Goal: Task Accomplishment & Management: Manage account settings

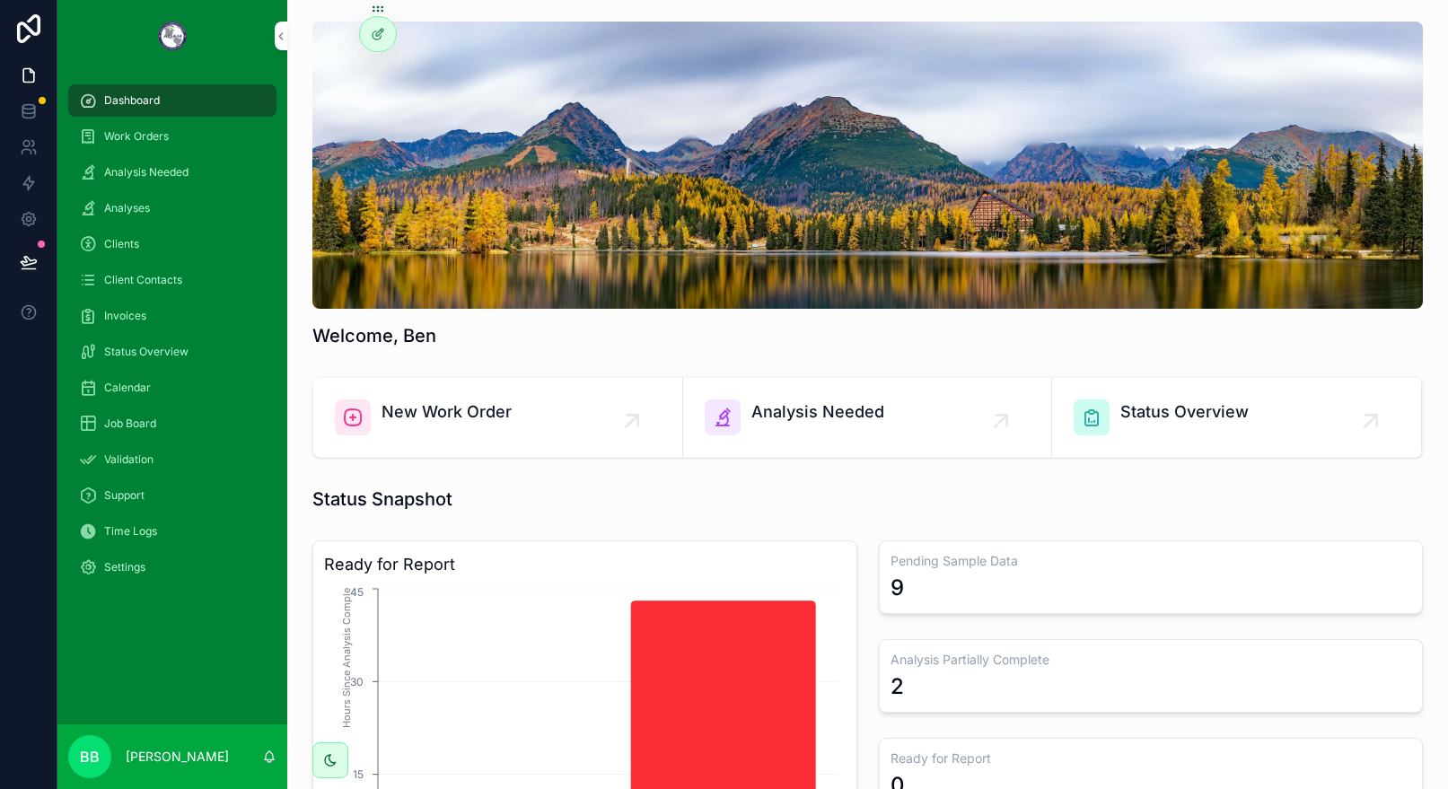
click at [127, 316] on span "Invoices" at bounding box center [125, 316] width 42 height 14
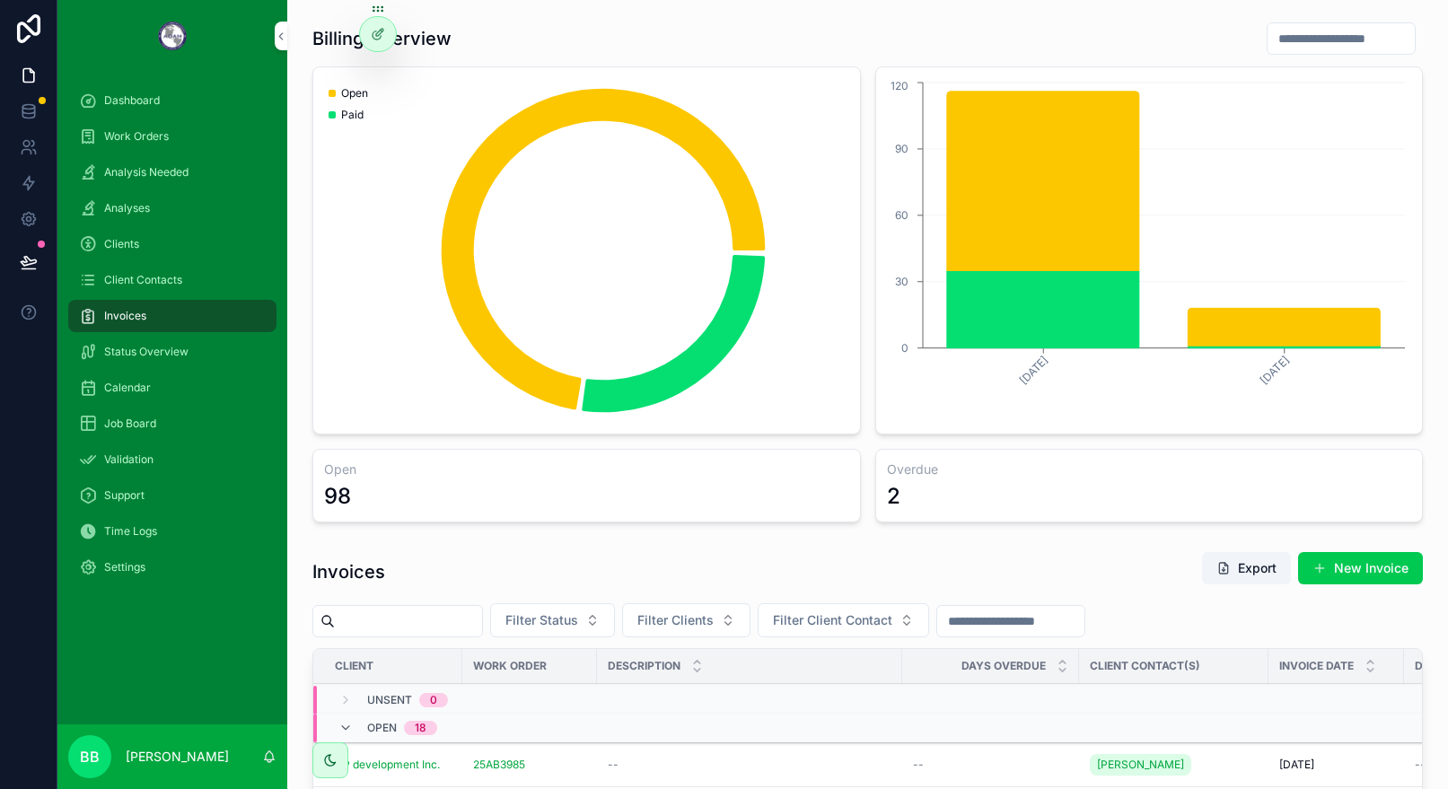
click at [954, 494] on div "2" at bounding box center [1149, 496] width 525 height 29
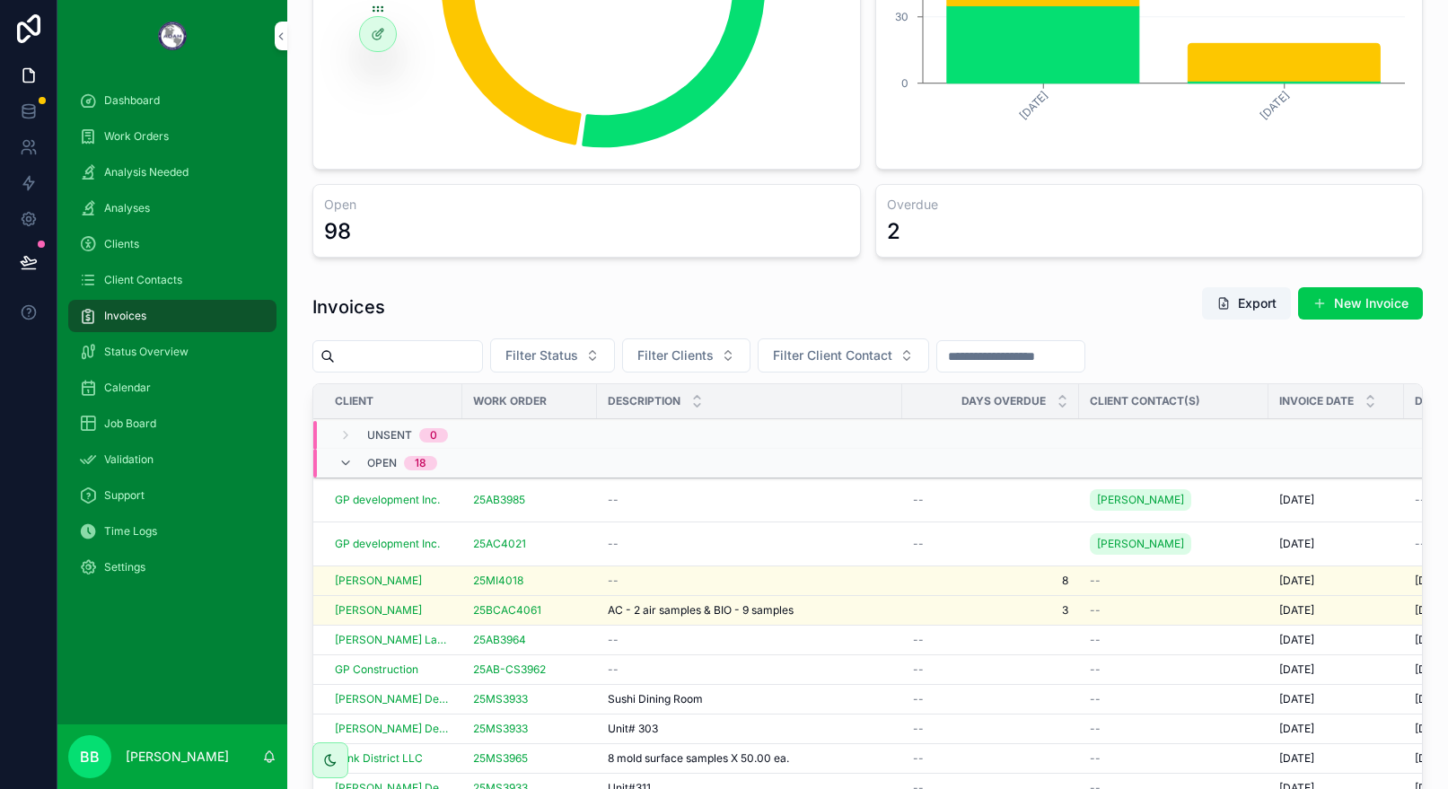
scroll to position [359, 0]
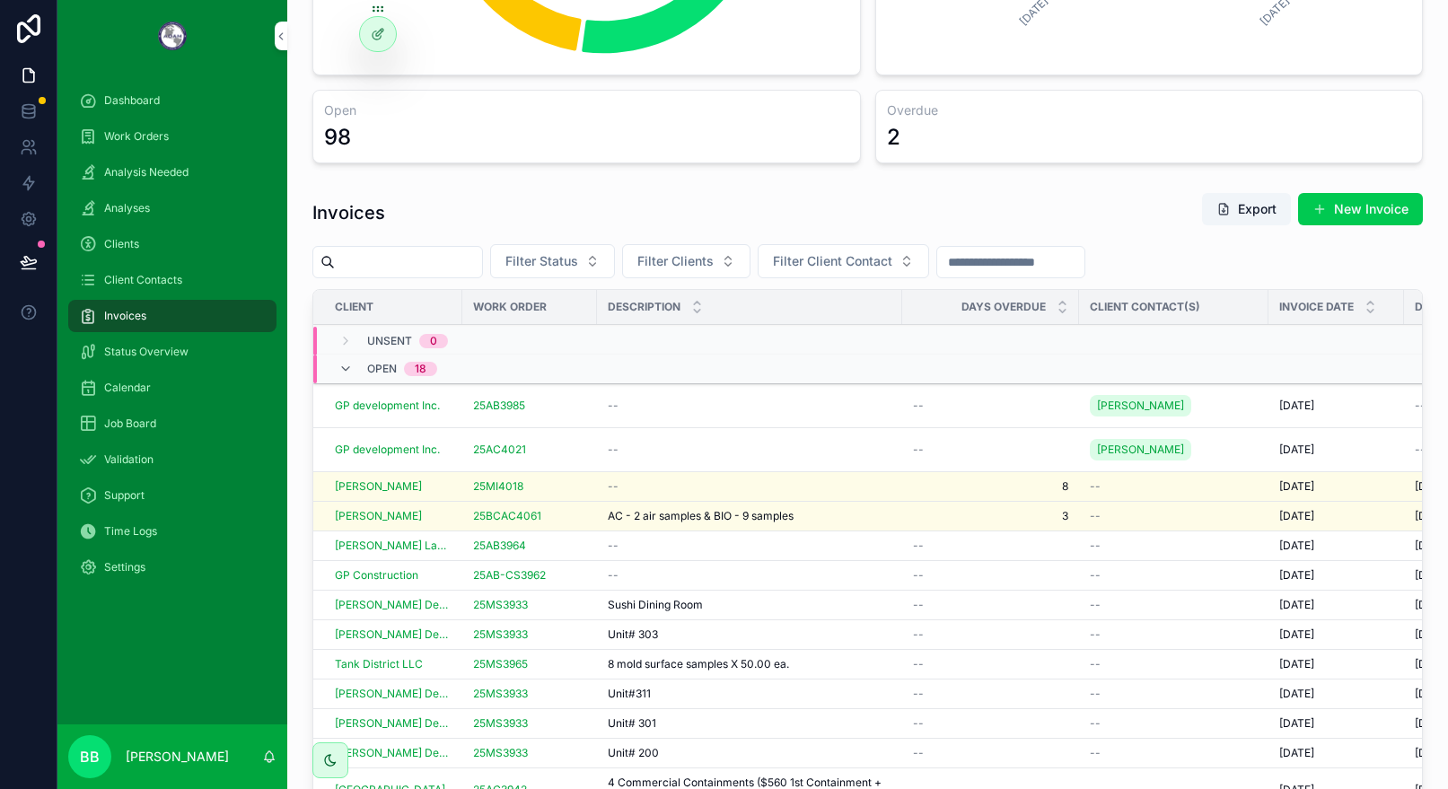
click at [615, 272] on button "Filter Status" at bounding box center [552, 261] width 125 height 34
click at [714, 264] on span "Filter Clients" at bounding box center [675, 261] width 76 height 18
click at [828, 205] on div "Invoices Export New Invoice" at bounding box center [867, 212] width 1110 height 41
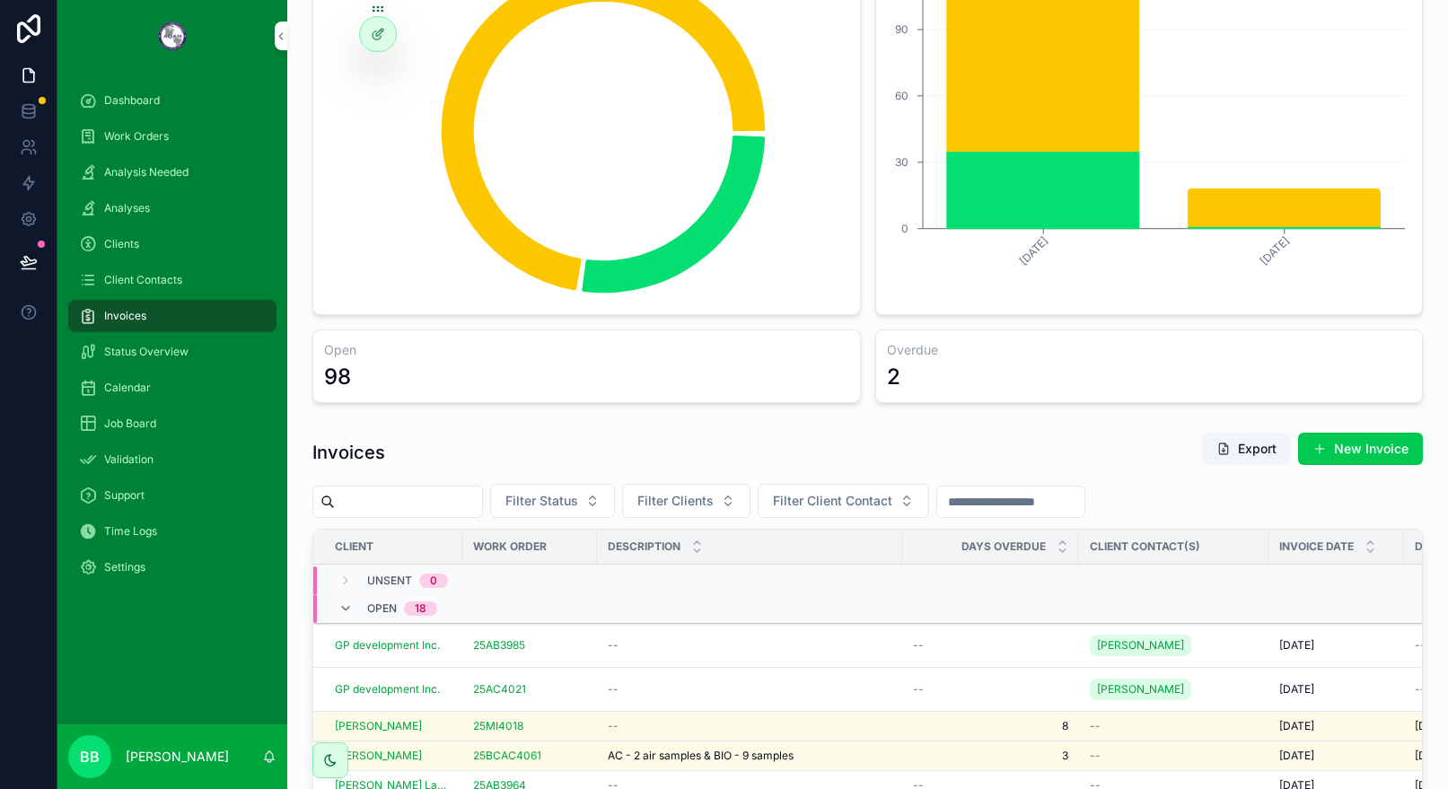
scroll to position [449, 0]
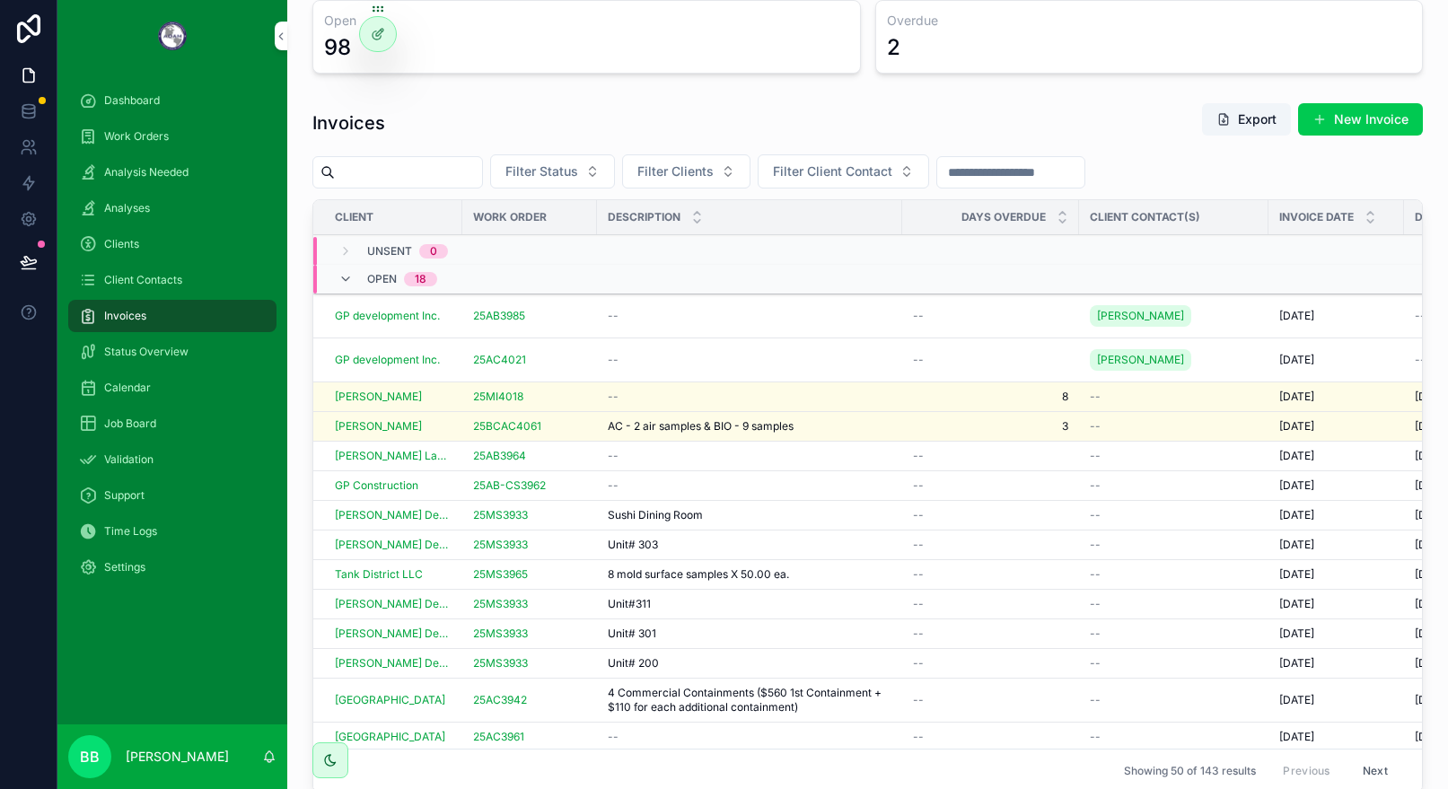
click at [555, 399] on div "25MI4018" at bounding box center [529, 397] width 113 height 14
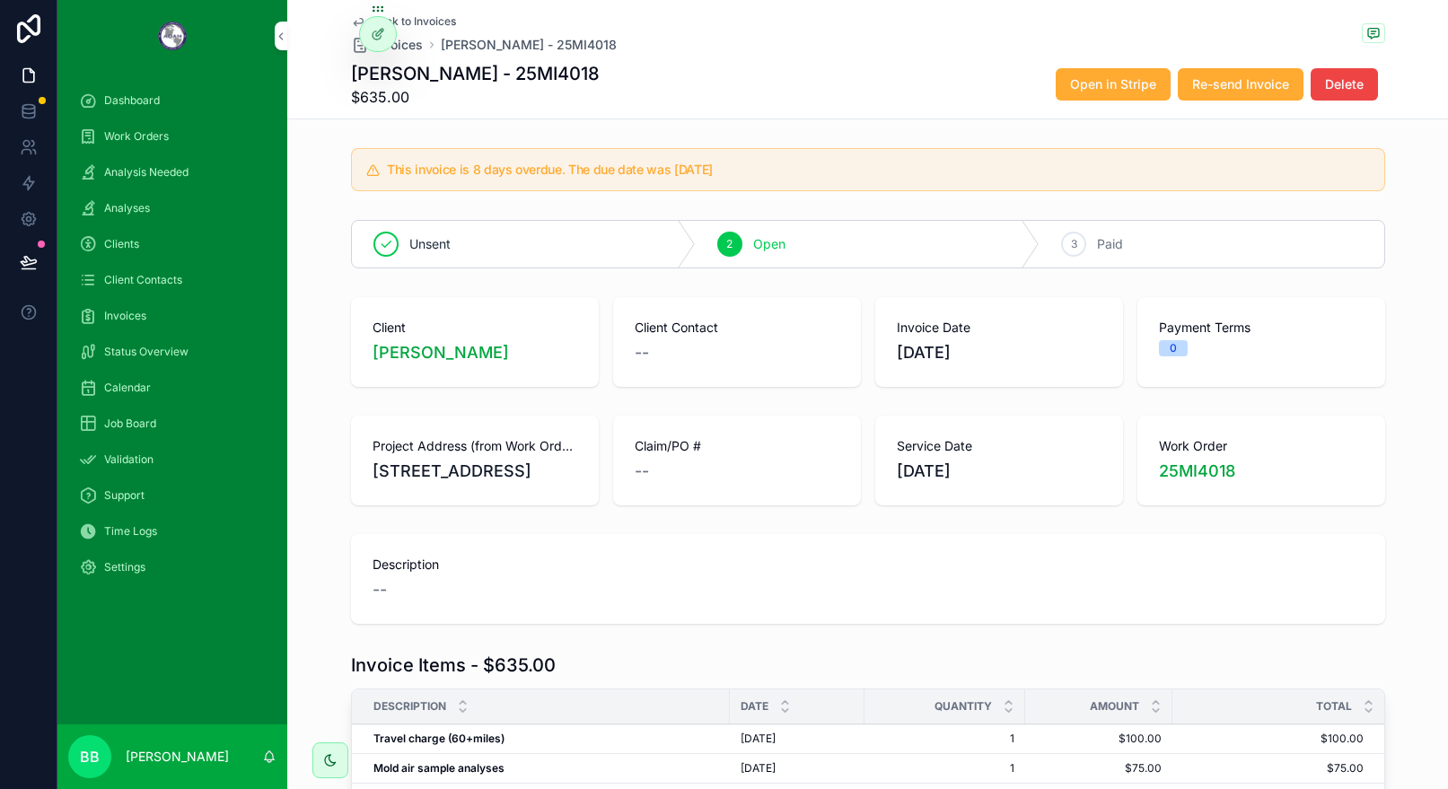
click at [1171, 349] on span "0" at bounding box center [1173, 348] width 29 height 16
click at [1170, 349] on div "0" at bounding box center [1173, 348] width 7 height 16
click at [1164, 349] on span "0" at bounding box center [1173, 348] width 29 height 16
click at [458, 351] on span "[PERSON_NAME]" at bounding box center [441, 352] width 136 height 25
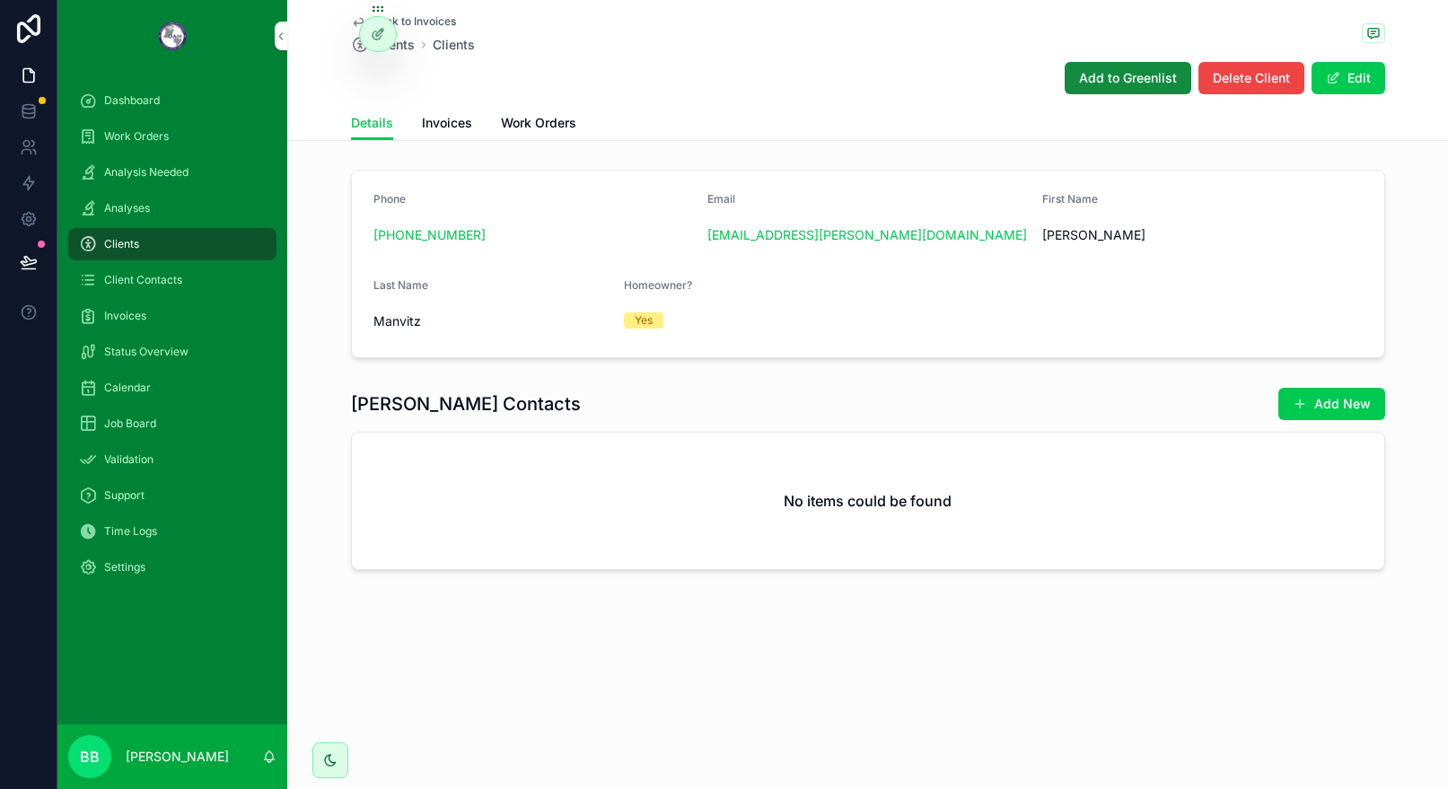
click at [1359, 80] on button "Edit" at bounding box center [1349, 78] width 74 height 32
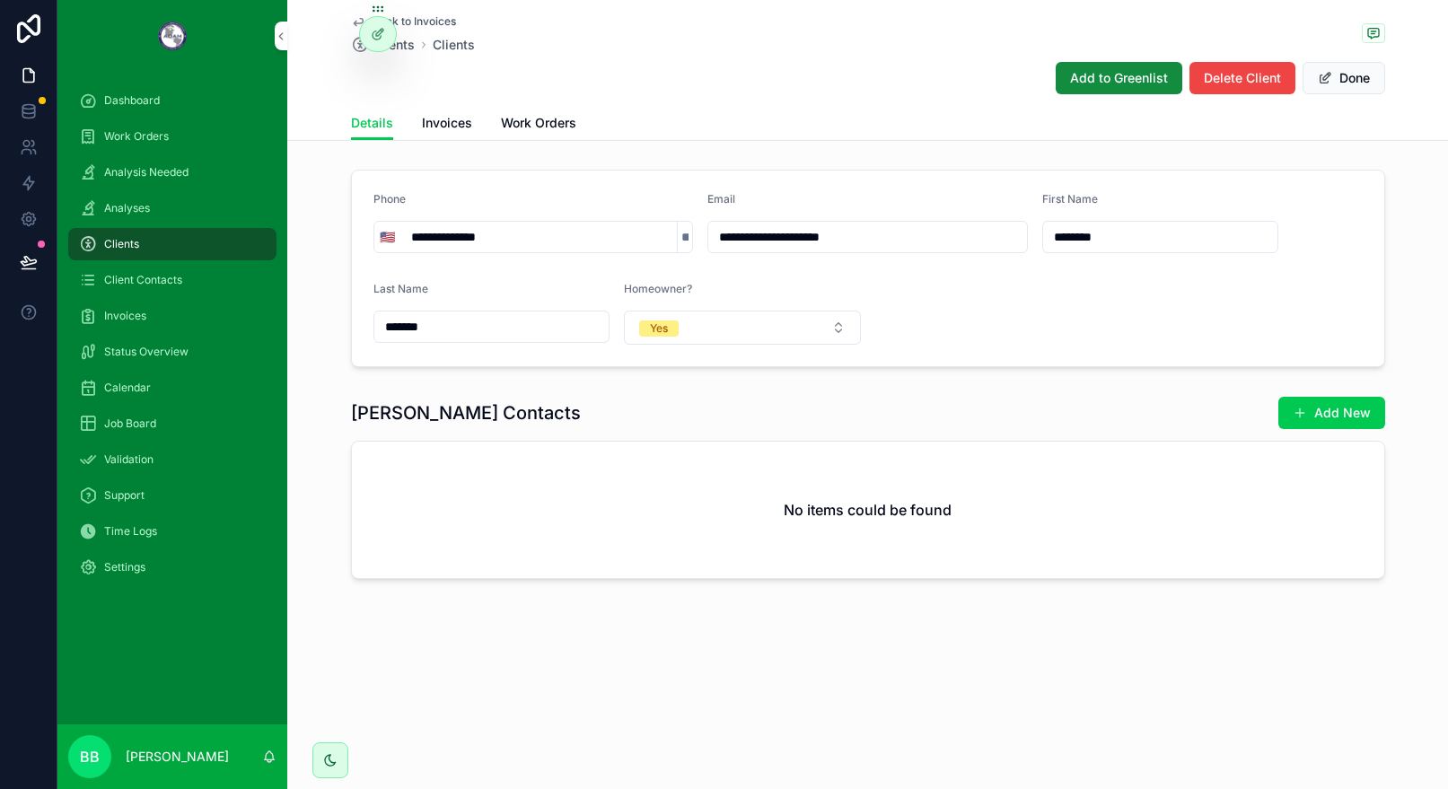
click at [1357, 76] on button "Done" at bounding box center [1344, 78] width 83 height 32
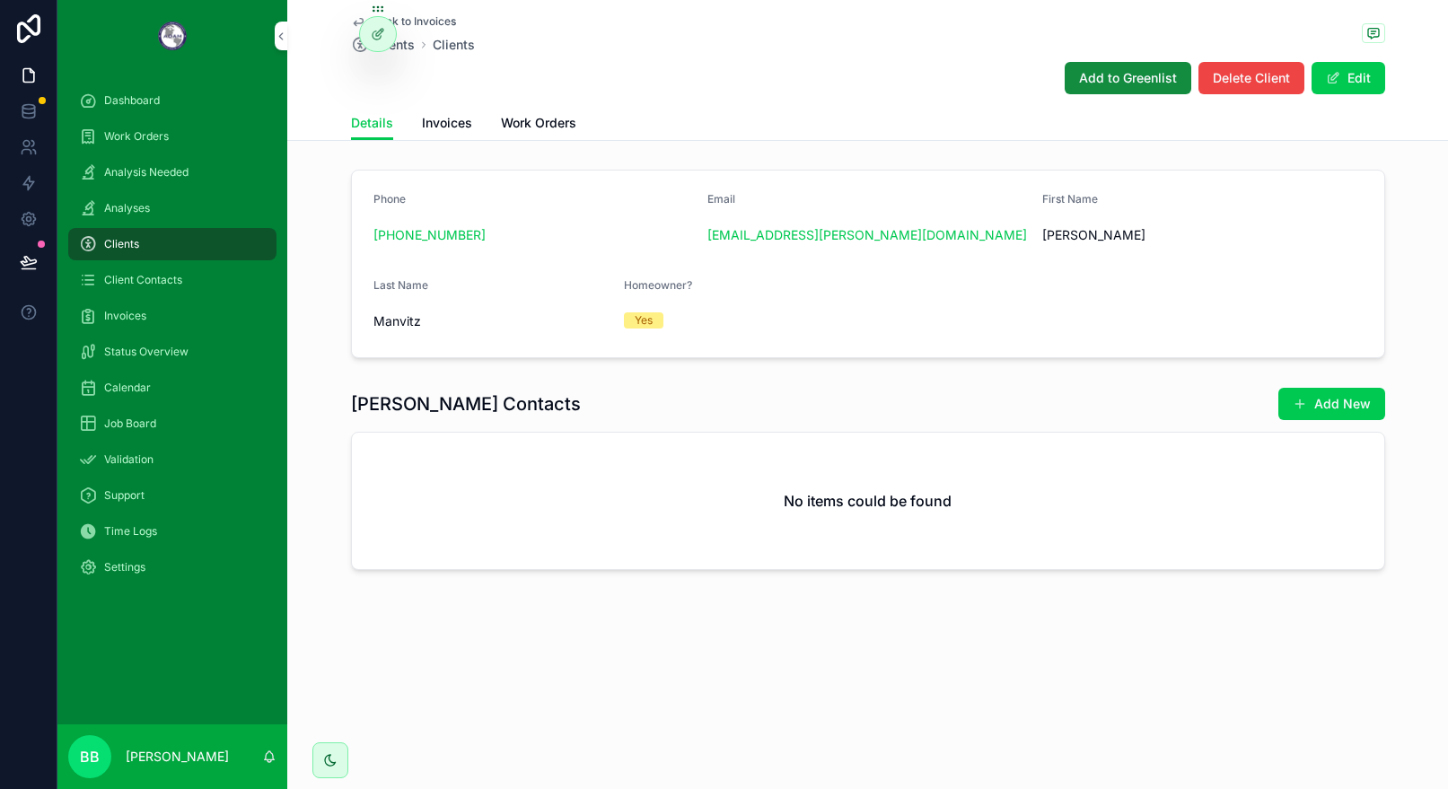
click at [456, 125] on span "Invoices" at bounding box center [447, 123] width 50 height 18
